Goal: Task Accomplishment & Management: Manage account settings

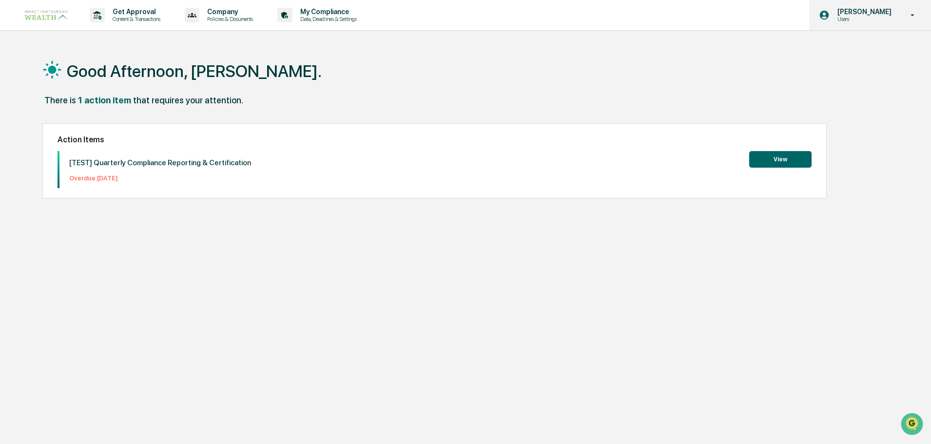
click at [860, 20] on p "Users" at bounding box center [863, 19] width 67 height 7
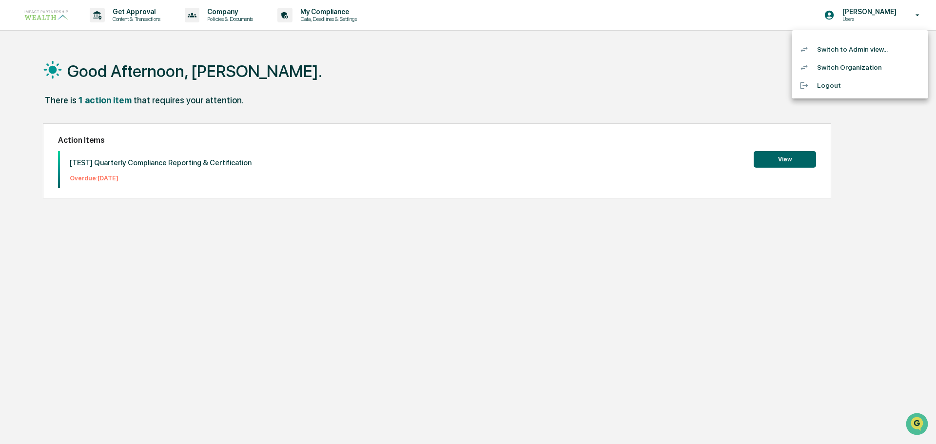
click at [840, 50] on li "Switch to Admin view..." at bounding box center [860, 49] width 136 height 18
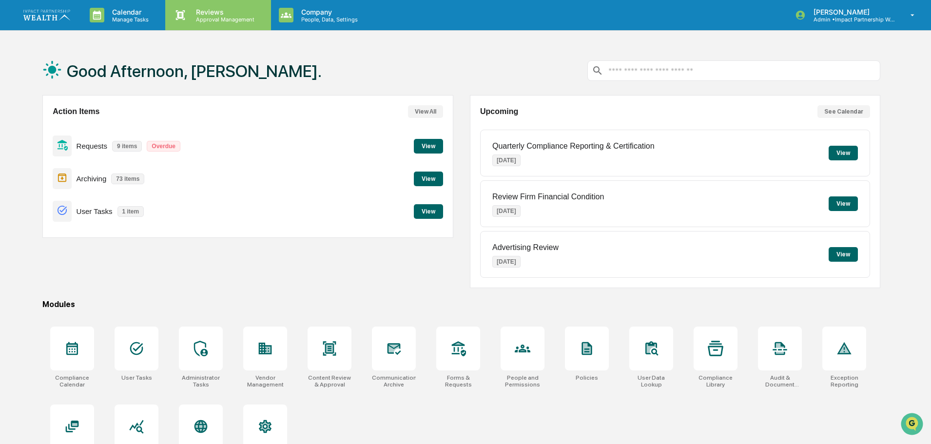
click at [220, 15] on p "Reviews" at bounding box center [223, 12] width 71 height 8
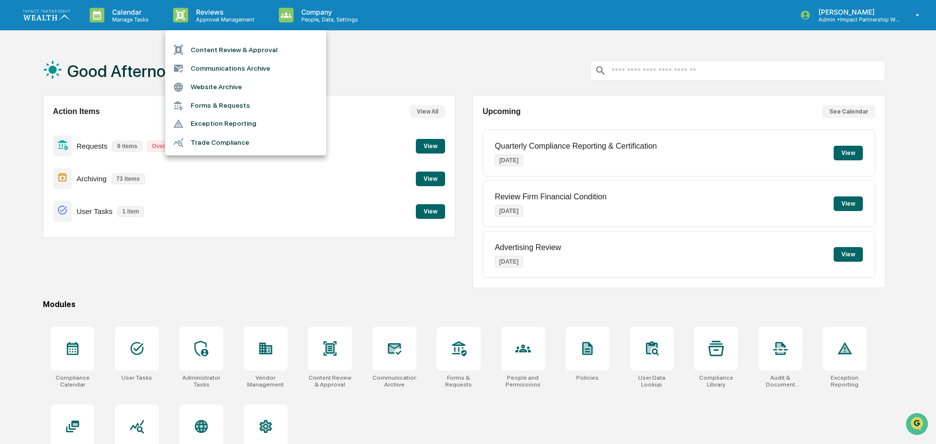
click at [225, 104] on li "Forms & Requests" at bounding box center [245, 106] width 161 height 18
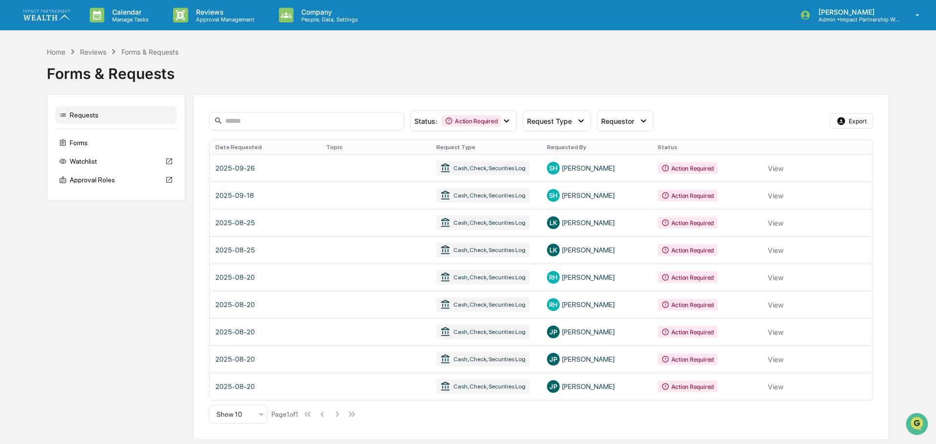
click at [474, 146] on th "Request Type" at bounding box center [485, 147] width 111 height 15
click at [82, 144] on div "Forms" at bounding box center [116, 143] width 122 height 18
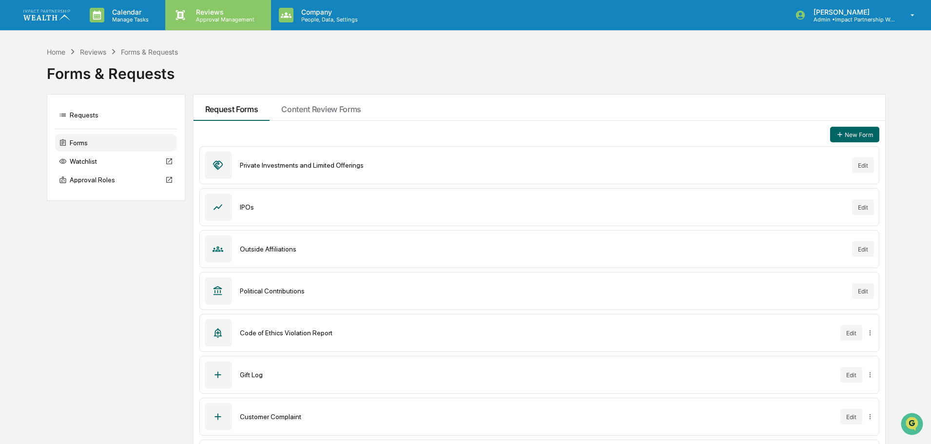
click at [211, 19] on p "Approval Management" at bounding box center [223, 19] width 71 height 7
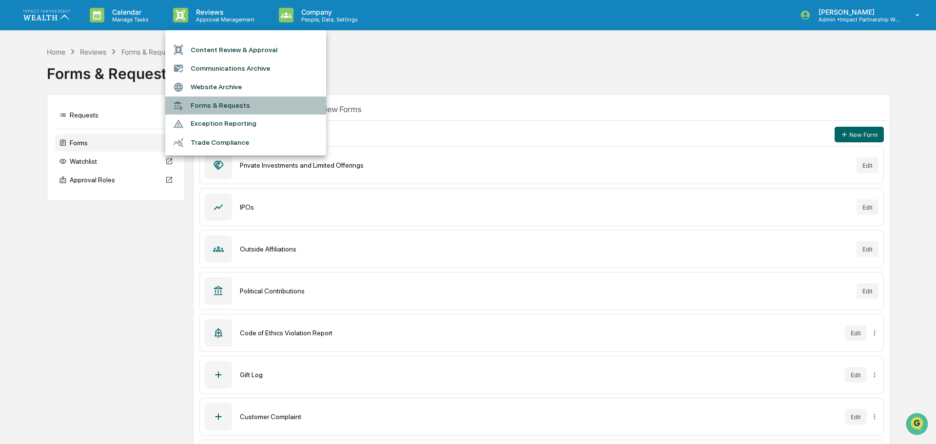
click at [216, 106] on li "Forms & Requests" at bounding box center [245, 106] width 161 height 18
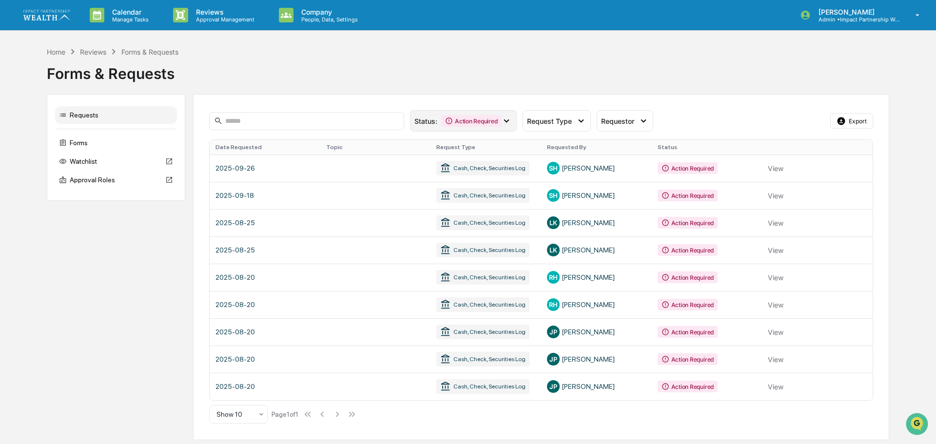
click at [511, 123] on icon at bounding box center [506, 121] width 11 height 11
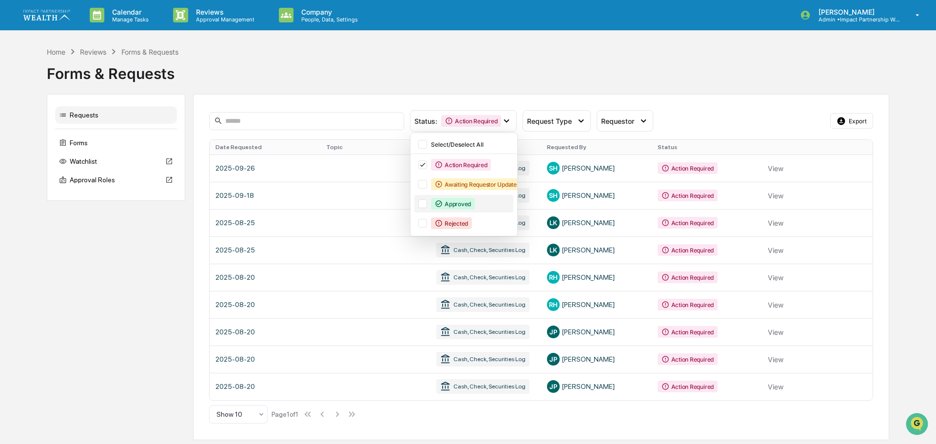
click at [458, 206] on div "Approved" at bounding box center [453, 204] width 44 height 12
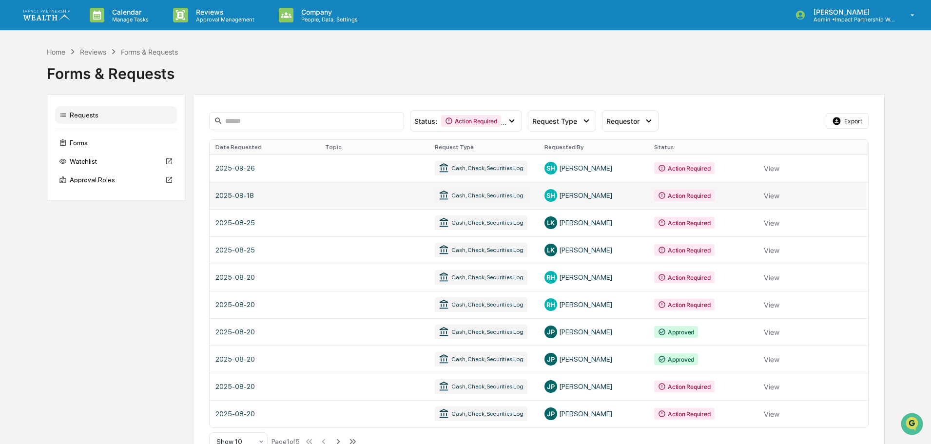
scroll to position [23, 0]
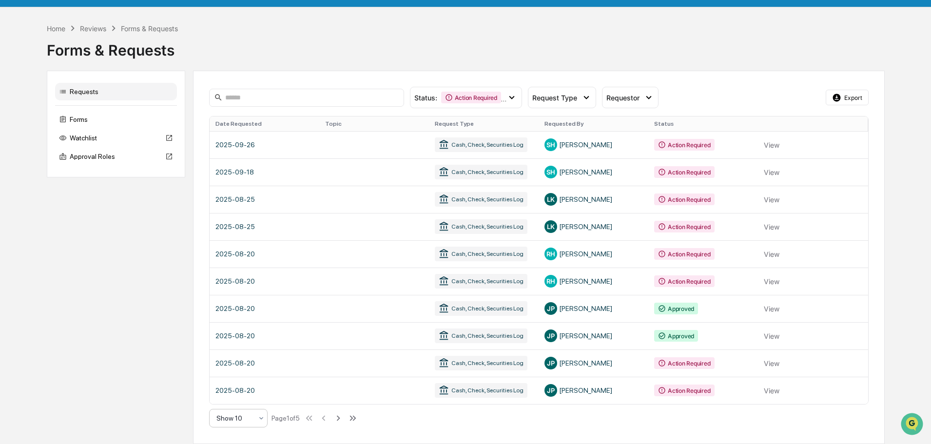
click at [257, 417] on icon at bounding box center [261, 418] width 8 height 8
click at [246, 393] on div "Show 100" at bounding box center [239, 392] width 58 height 19
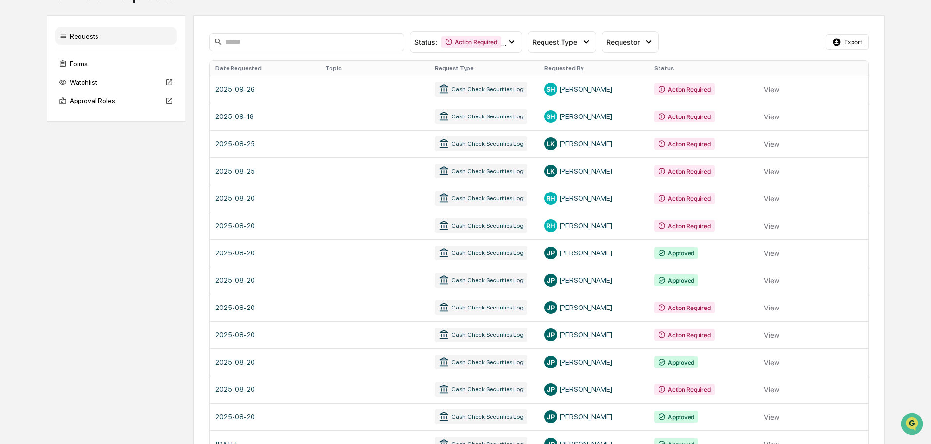
scroll to position [58, 0]
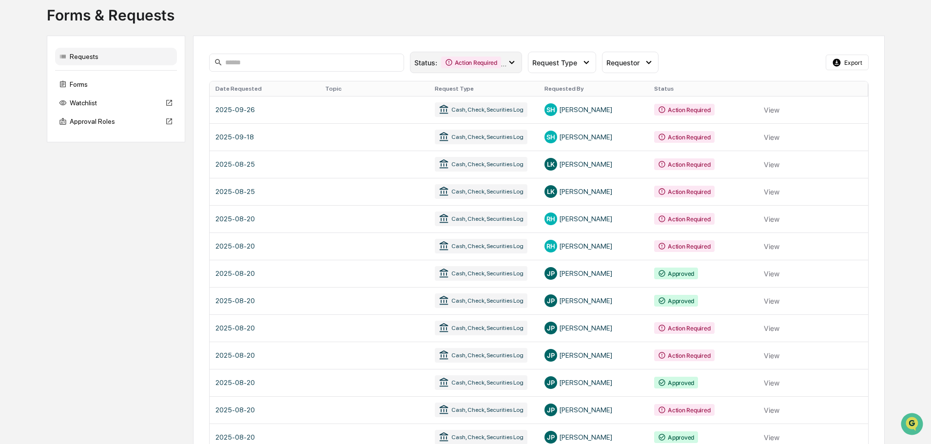
click at [507, 61] on icon at bounding box center [511, 62] width 11 height 11
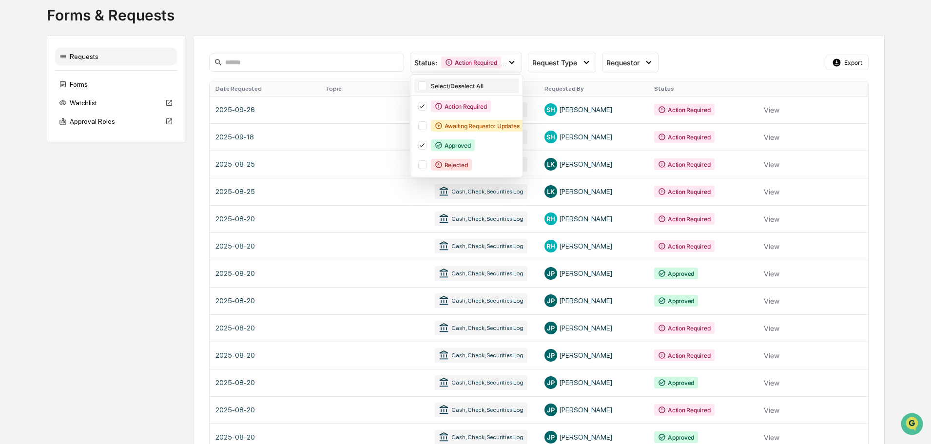
click at [421, 87] on div at bounding box center [422, 85] width 9 height 9
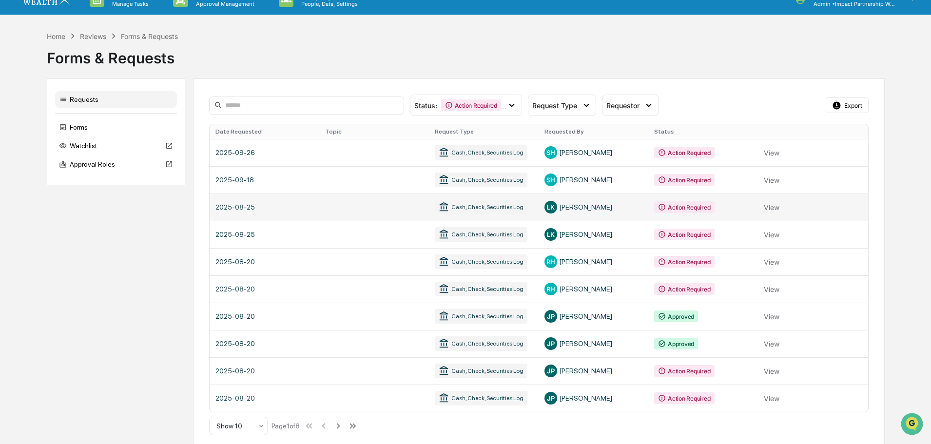
scroll to position [23, 0]
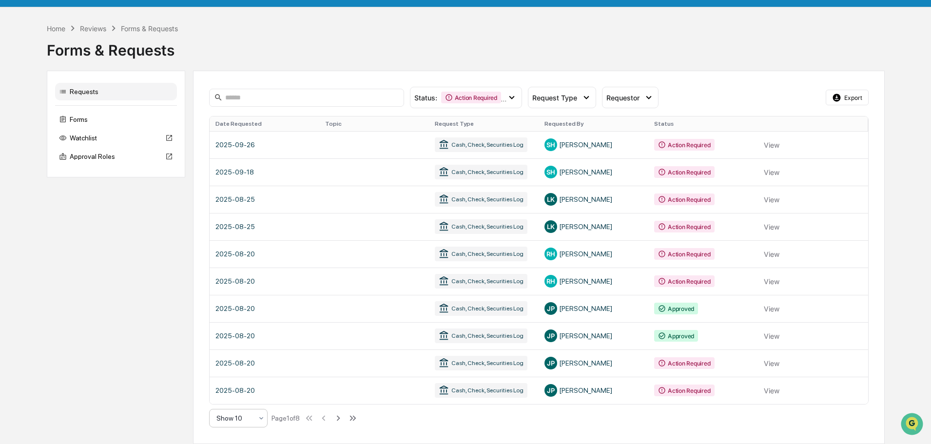
click at [256, 420] on div "Show 10" at bounding box center [235, 418] width 46 height 14
click at [242, 398] on div "Show 100" at bounding box center [239, 392] width 58 height 19
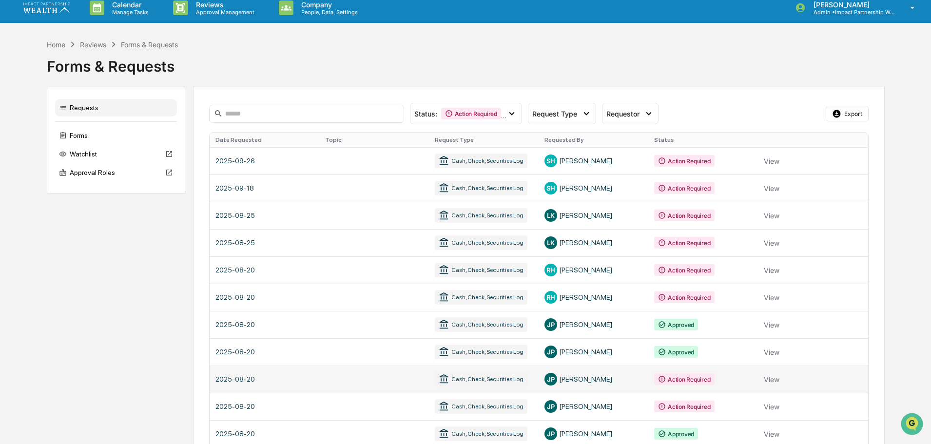
scroll to position [0, 0]
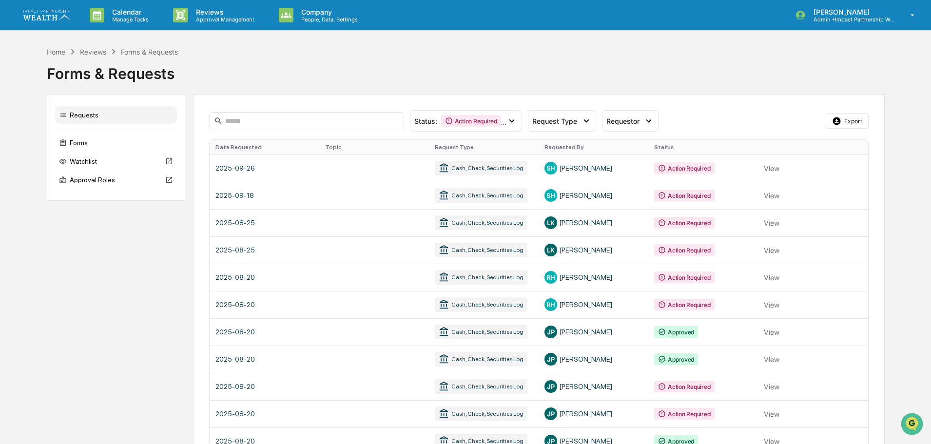
click at [465, 151] on th "Request Type" at bounding box center [484, 147] width 110 height 15
click at [465, 150] on th "Request Type" at bounding box center [484, 147] width 110 height 15
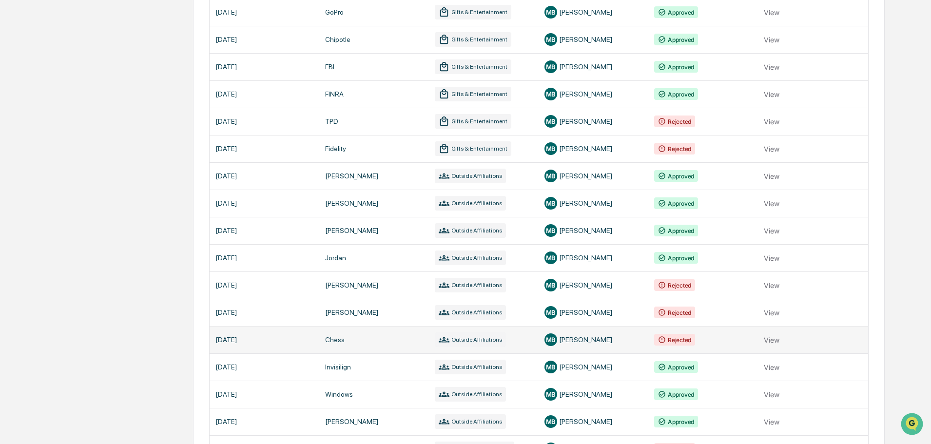
scroll to position [341, 0]
